Goal: Information Seeking & Learning: Learn about a topic

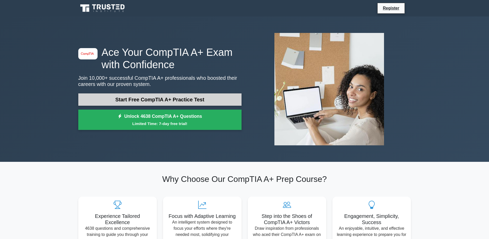
click at [128, 101] on link "Start Free CompTIA A+ Practice Test" at bounding box center [159, 99] width 163 height 12
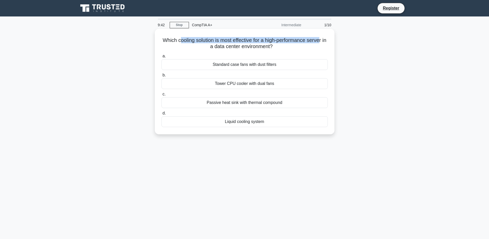
drag, startPoint x: 180, startPoint y: 40, endPoint x: 324, endPoint y: 42, distance: 143.6
click at [324, 42] on h5 "Which cooling solution is most effective for a high-performance server in a dat…" at bounding box center [244, 43] width 167 height 13
click at [250, 104] on div "Passive heat sink with thermal compound" at bounding box center [245, 102] width 166 height 11
click at [162, 96] on input "c. Passive heat sink with thermal compound" at bounding box center [162, 93] width 0 height 3
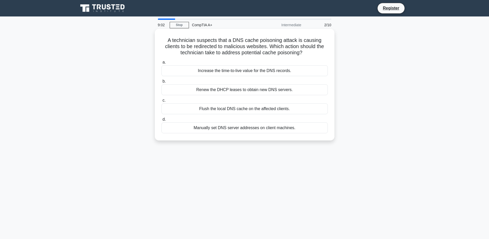
click at [232, 133] on div "Manually set DNS server addresses on client machines." at bounding box center [245, 127] width 166 height 11
click at [162, 121] on input "d. Manually set DNS server addresses on client machines." at bounding box center [162, 119] width 0 height 3
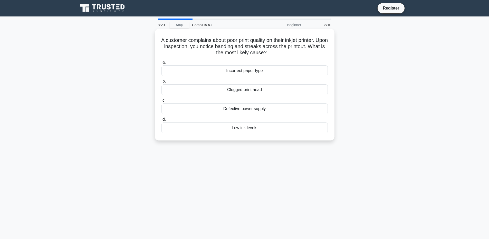
click at [246, 92] on div "Clogged print head" at bounding box center [245, 89] width 166 height 11
click at [162, 83] on input "b. Clogged print head" at bounding box center [162, 81] width 0 height 3
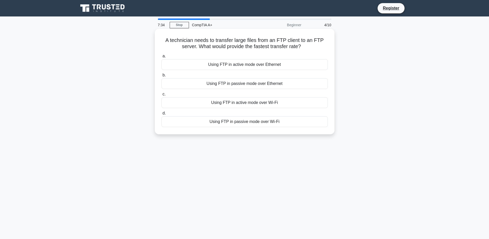
click at [221, 67] on div "Using FTP in active mode over Ethernet" at bounding box center [245, 64] width 166 height 11
click at [162, 58] on input "a. Using FTP in active mode over Ethernet" at bounding box center [162, 55] width 0 height 3
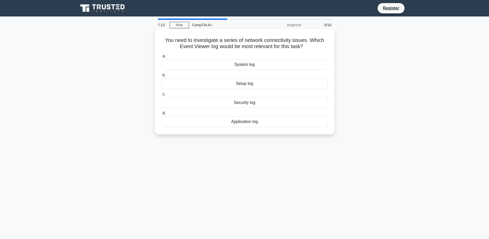
click at [242, 119] on div "Application log" at bounding box center [245, 121] width 166 height 11
click at [162, 115] on input "d. Application log" at bounding box center [162, 112] width 0 height 3
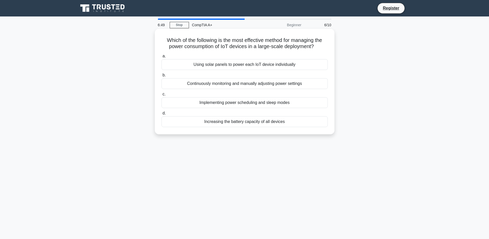
click at [267, 67] on div "Using solar panels to power each IoT device individually" at bounding box center [245, 64] width 166 height 11
click at [162, 58] on input "a. Using solar panels to power each IoT device individually" at bounding box center [162, 55] width 0 height 3
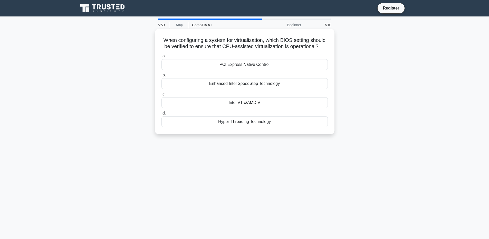
click at [264, 99] on div "Intel VT-x/AMD-V" at bounding box center [245, 102] width 166 height 11
click at [162, 96] on input "c. Intel VT-x/AMD-V" at bounding box center [162, 93] width 0 height 3
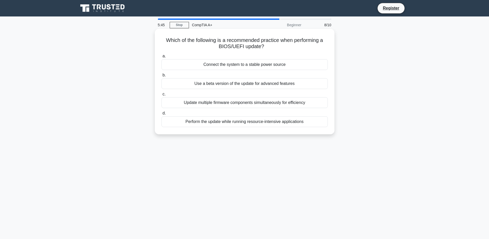
click at [272, 67] on div "Connect the system to a stable power source" at bounding box center [245, 64] width 166 height 11
click at [162, 58] on input "a. Connect the system to a stable power source" at bounding box center [162, 55] width 0 height 3
click at [264, 66] on div "CD-RW can be erased and rewritten multiple times" at bounding box center [245, 64] width 166 height 11
click at [162, 58] on input "a. CD-RW can be erased and rewritten multiple times" at bounding box center [162, 55] width 0 height 3
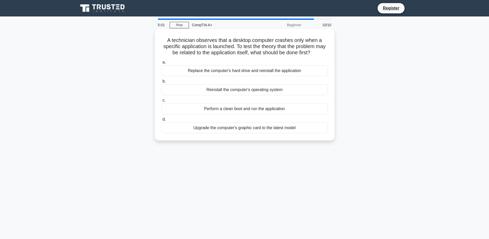
click at [269, 109] on div "Perform a clean boot and run the application" at bounding box center [245, 108] width 166 height 11
click at [162, 102] on input "c. Perform a clean boot and run the application" at bounding box center [162, 100] width 0 height 3
